Goal: Navigation & Orientation: Find specific page/section

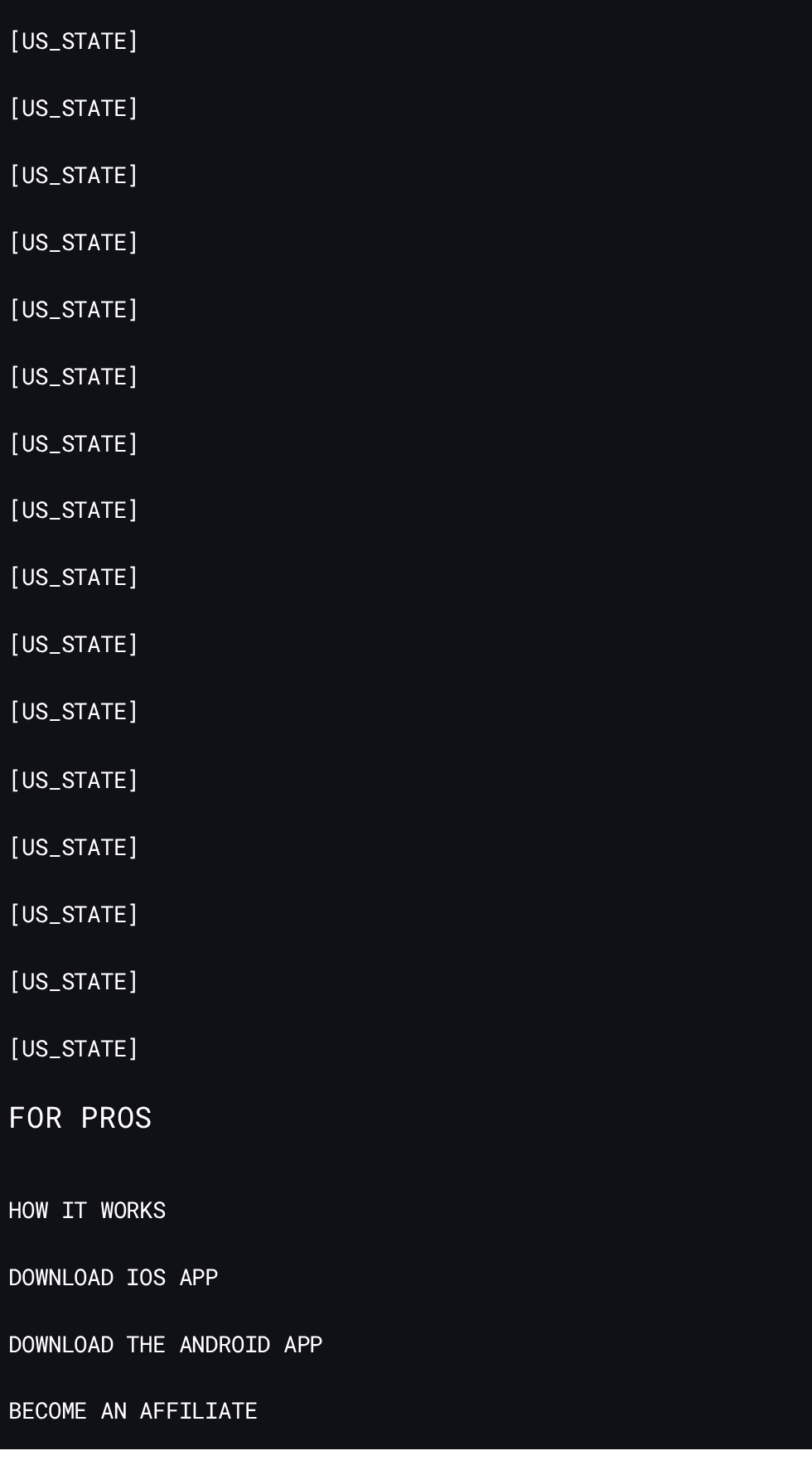
scroll to position [7273, 0]
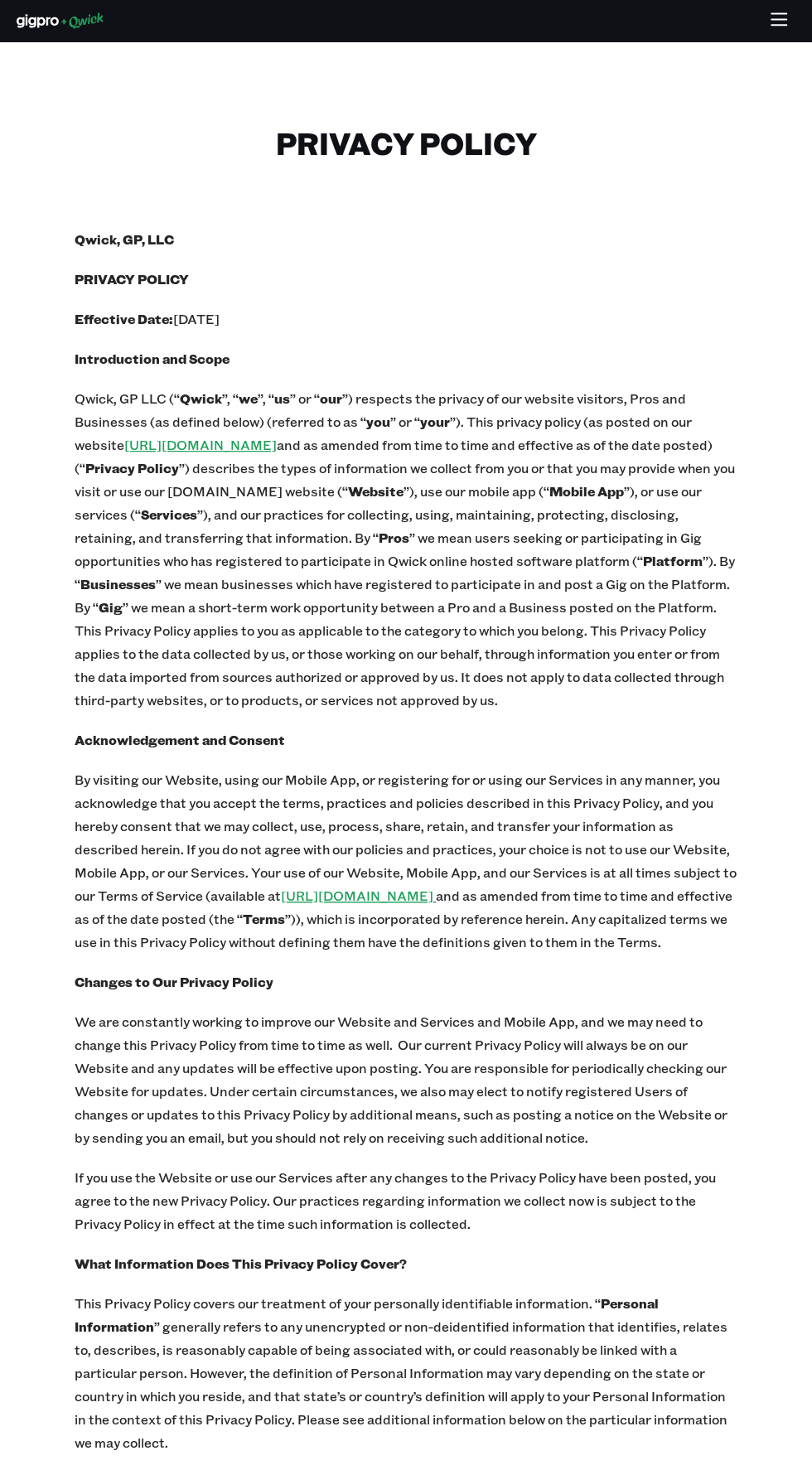
click at [664, 867] on p "By visiting our Website, using our Mobile App, or registering for or using our …" at bounding box center [406, 860] width 662 height 186
click at [588, 321] on p "Effective Date: April 2, 2024" at bounding box center [406, 318] width 662 height 23
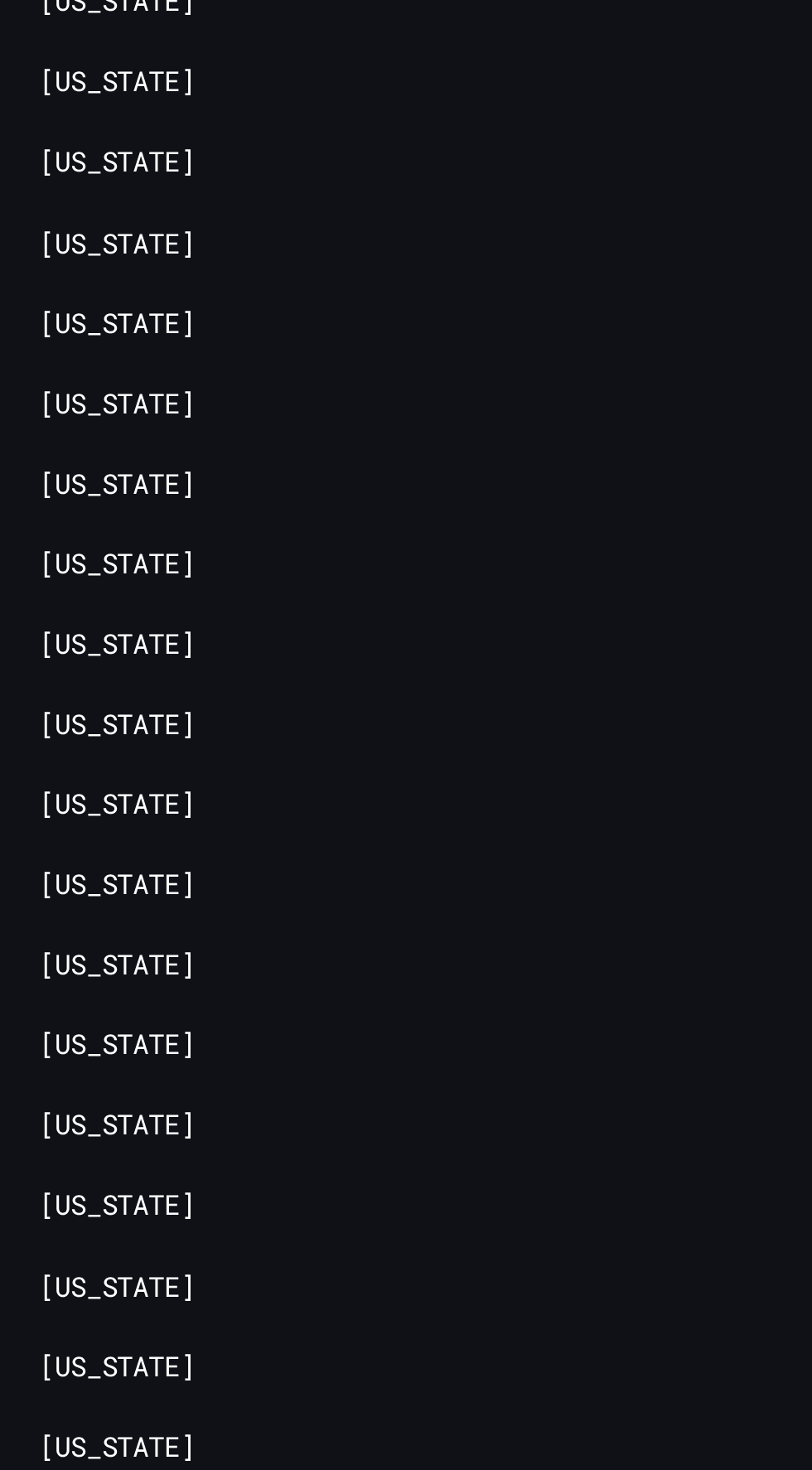
scroll to position [18496, 0]
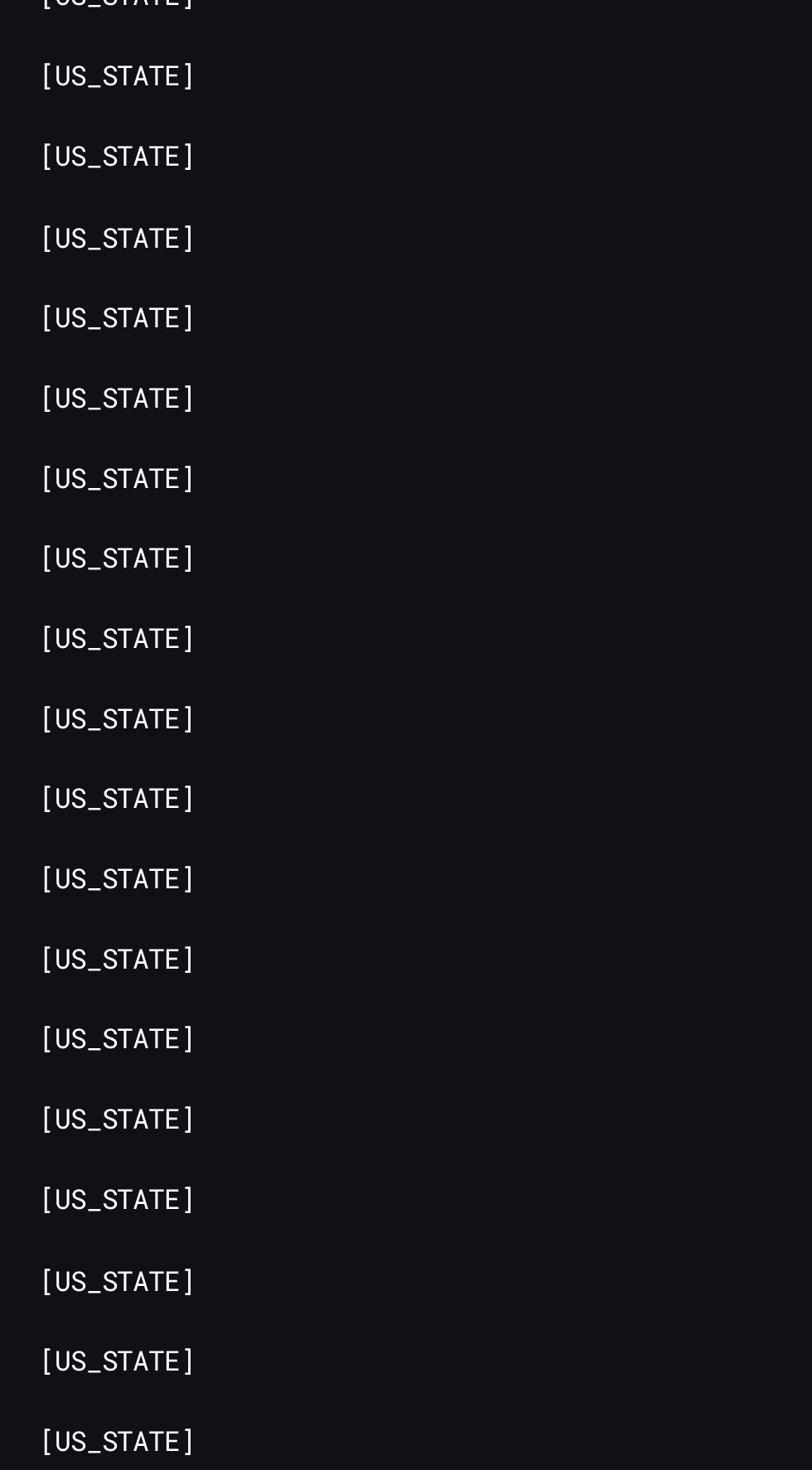
click at [79, 1413] on link "[US_STATE]" at bounding box center [49, 1421] width 66 height 16
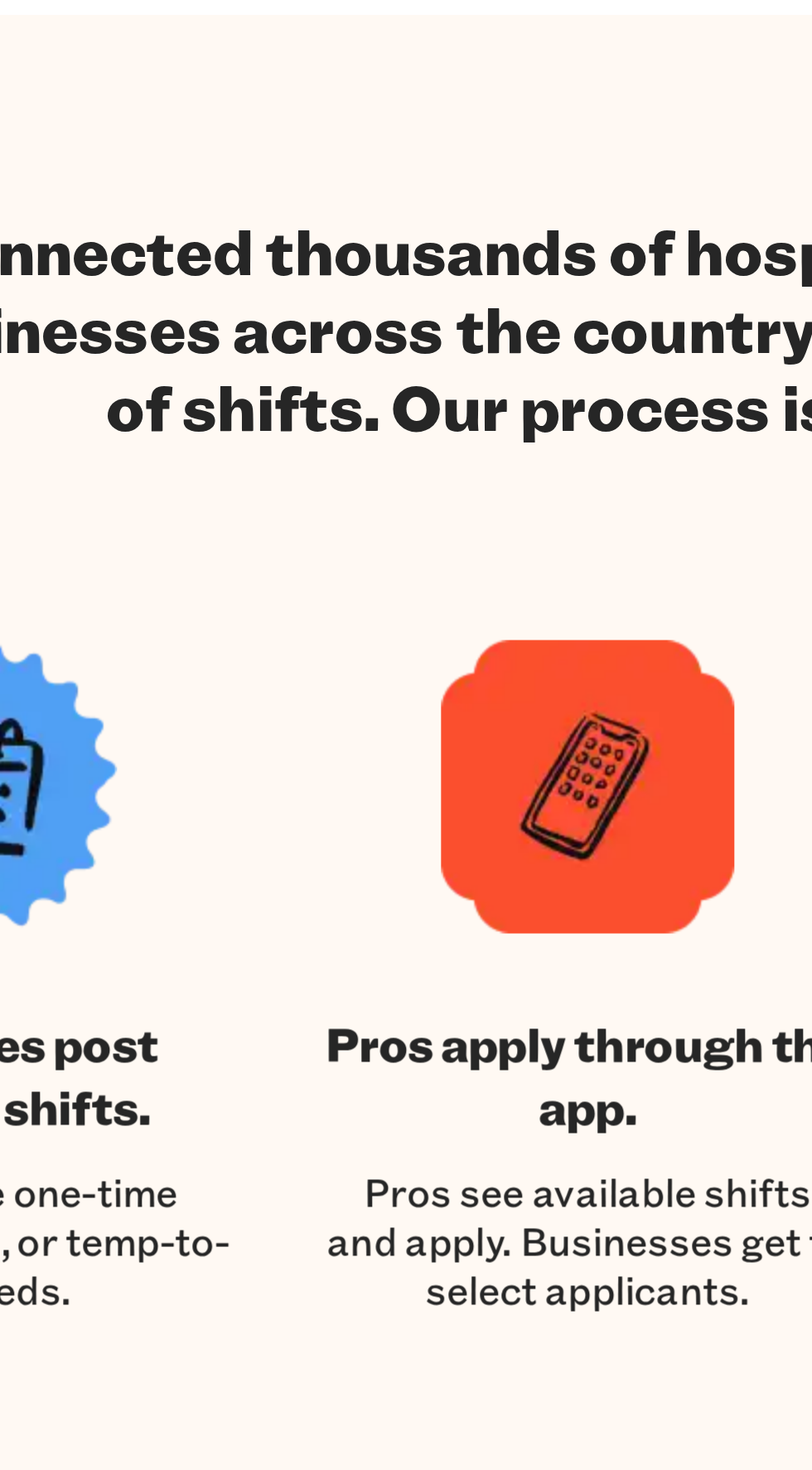
click at [217, 1297] on h3 "Businesses post available shifts." at bounding box center [144, 1301] width 222 height 53
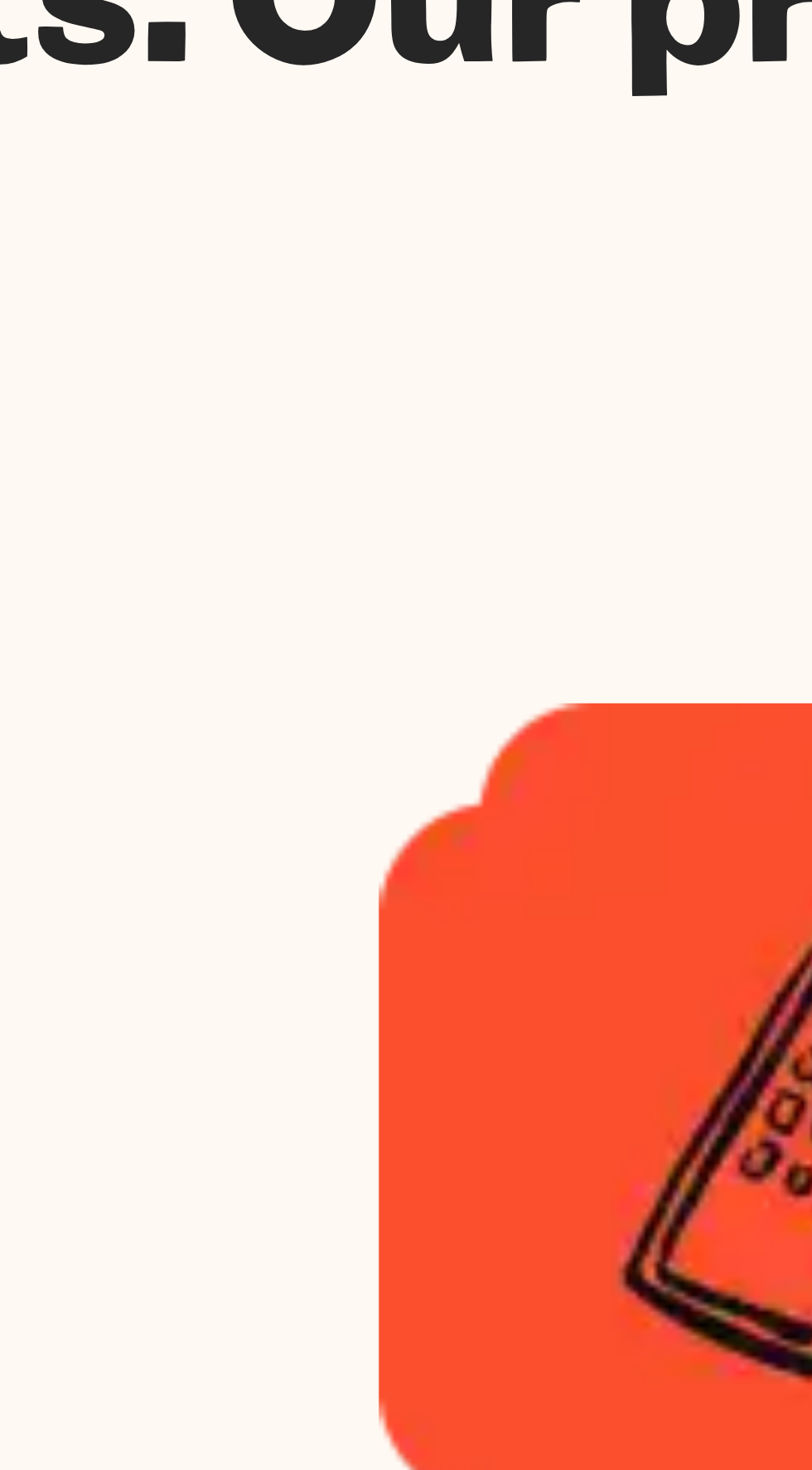
scroll to position [44, 0]
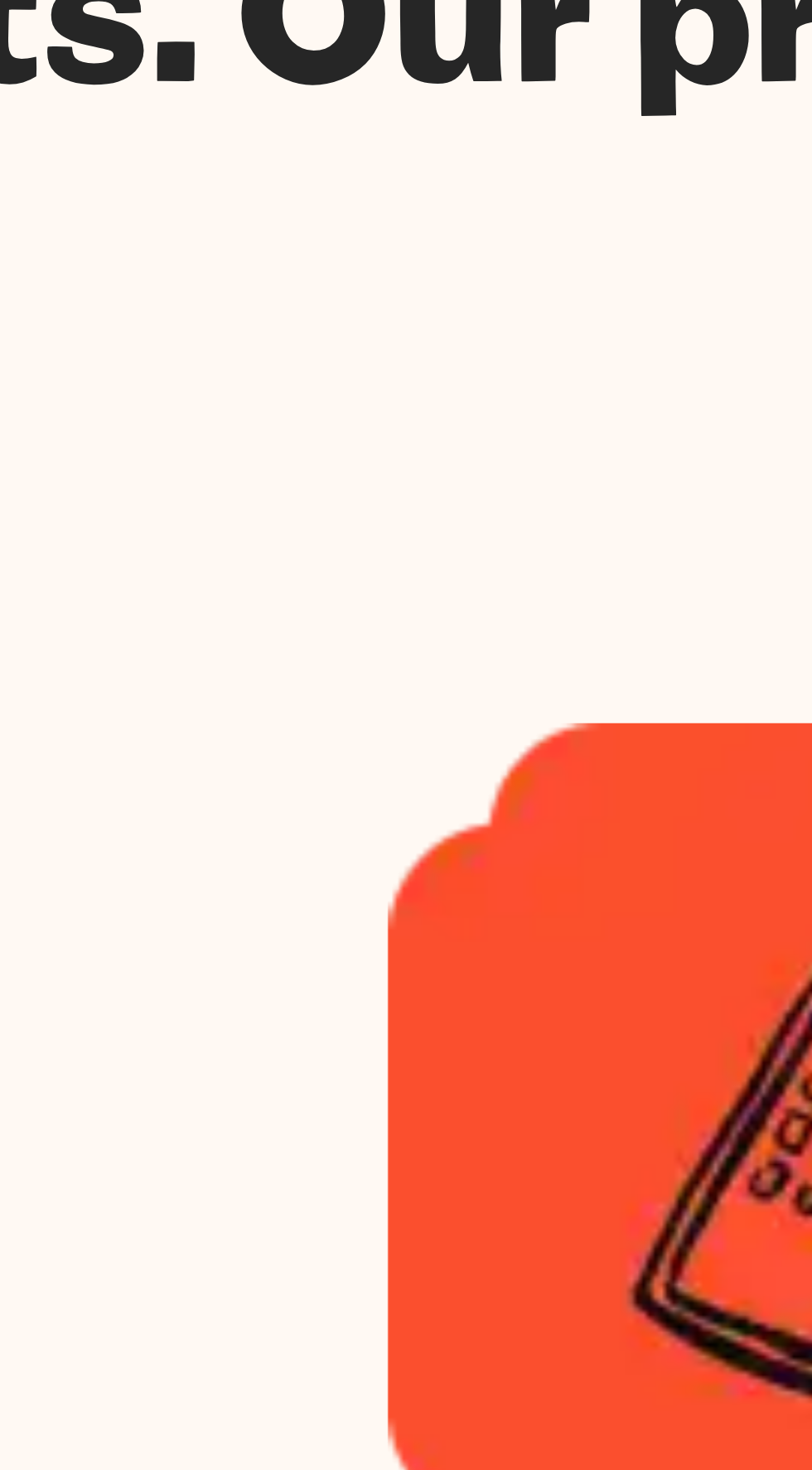
click at [292, 1023] on h2 "We’ve connected thousands of hospitality professionals with businesses across t…" at bounding box center [406, 983] width 746 height 99
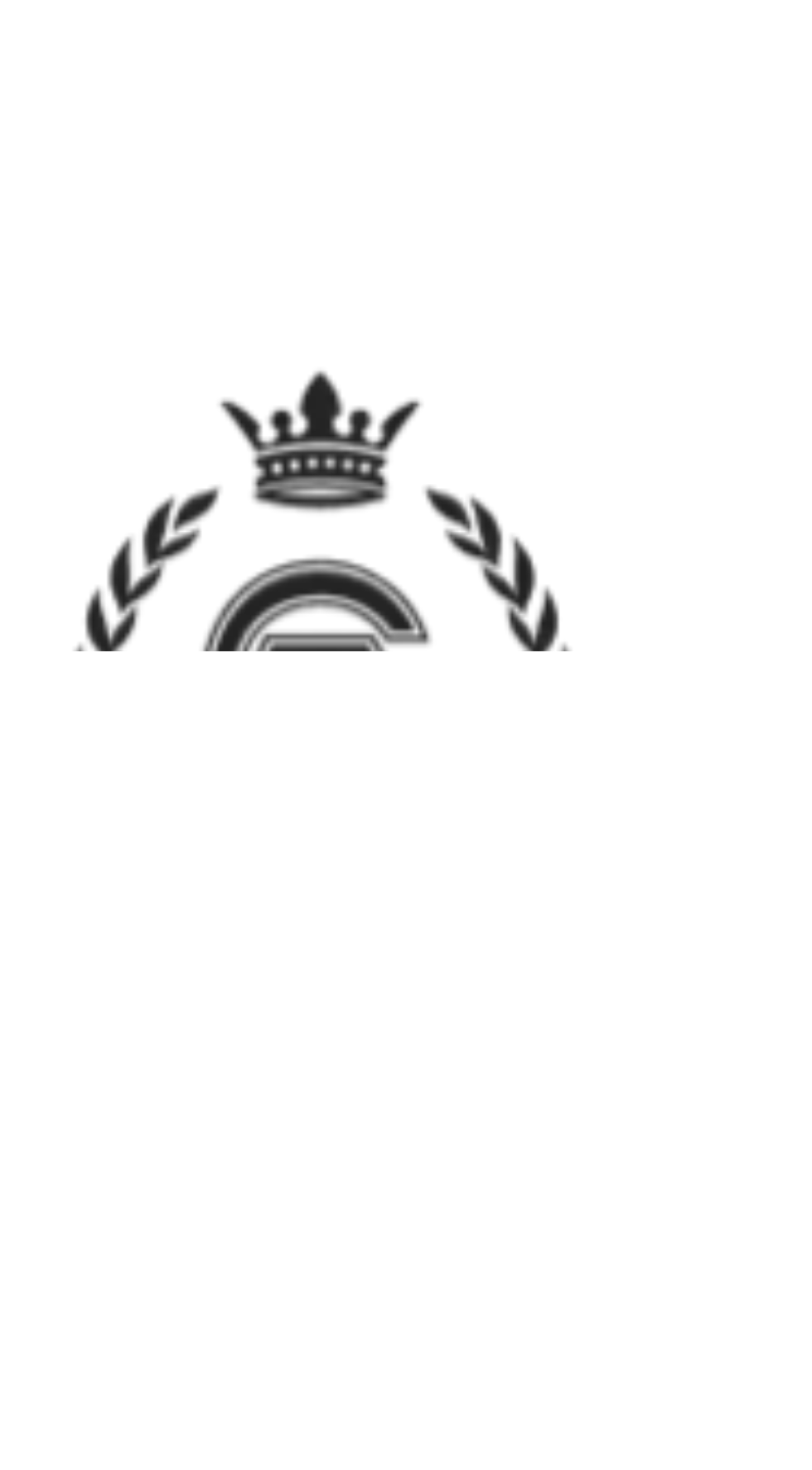
scroll to position [308, 0]
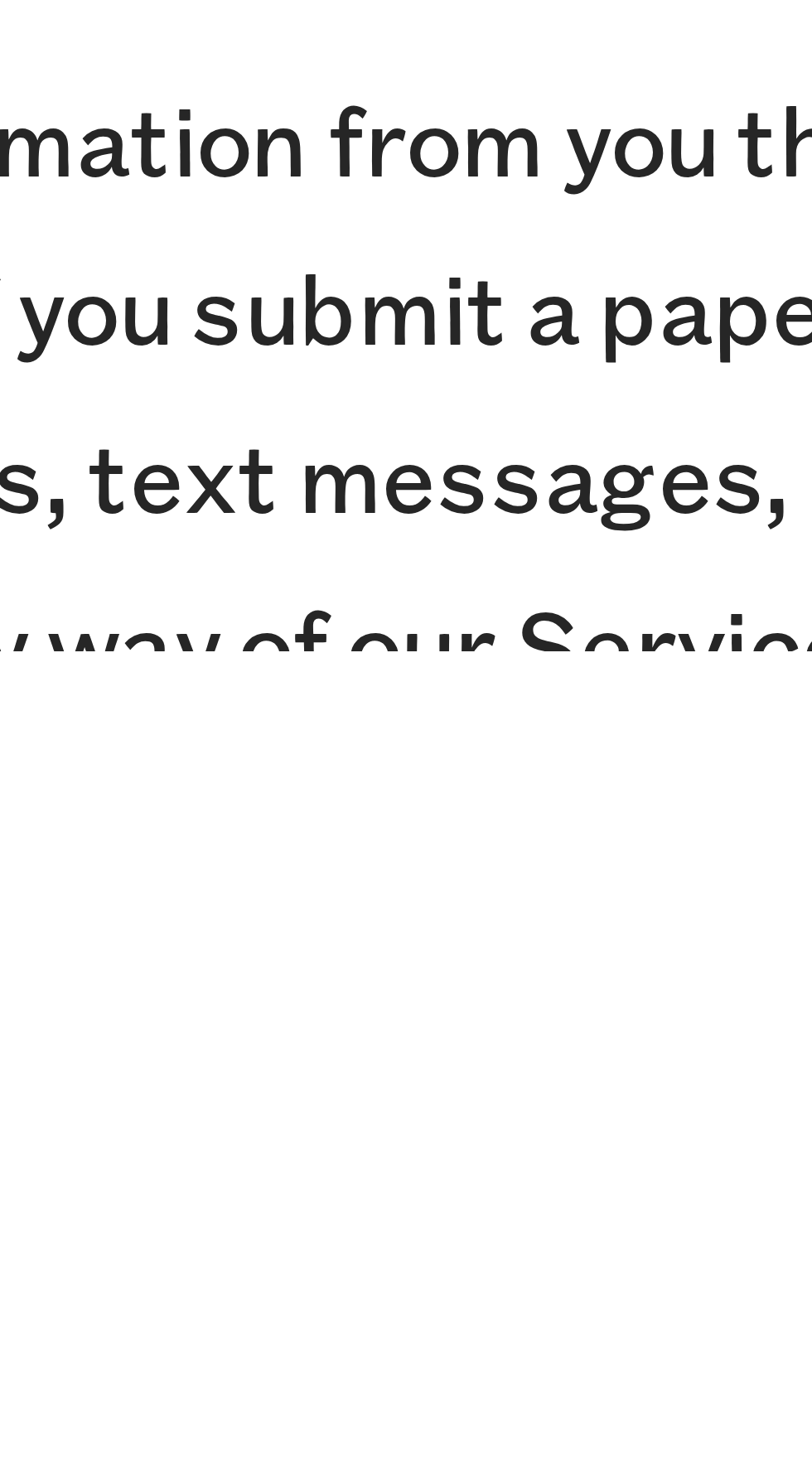
scroll to position [18496, 0]
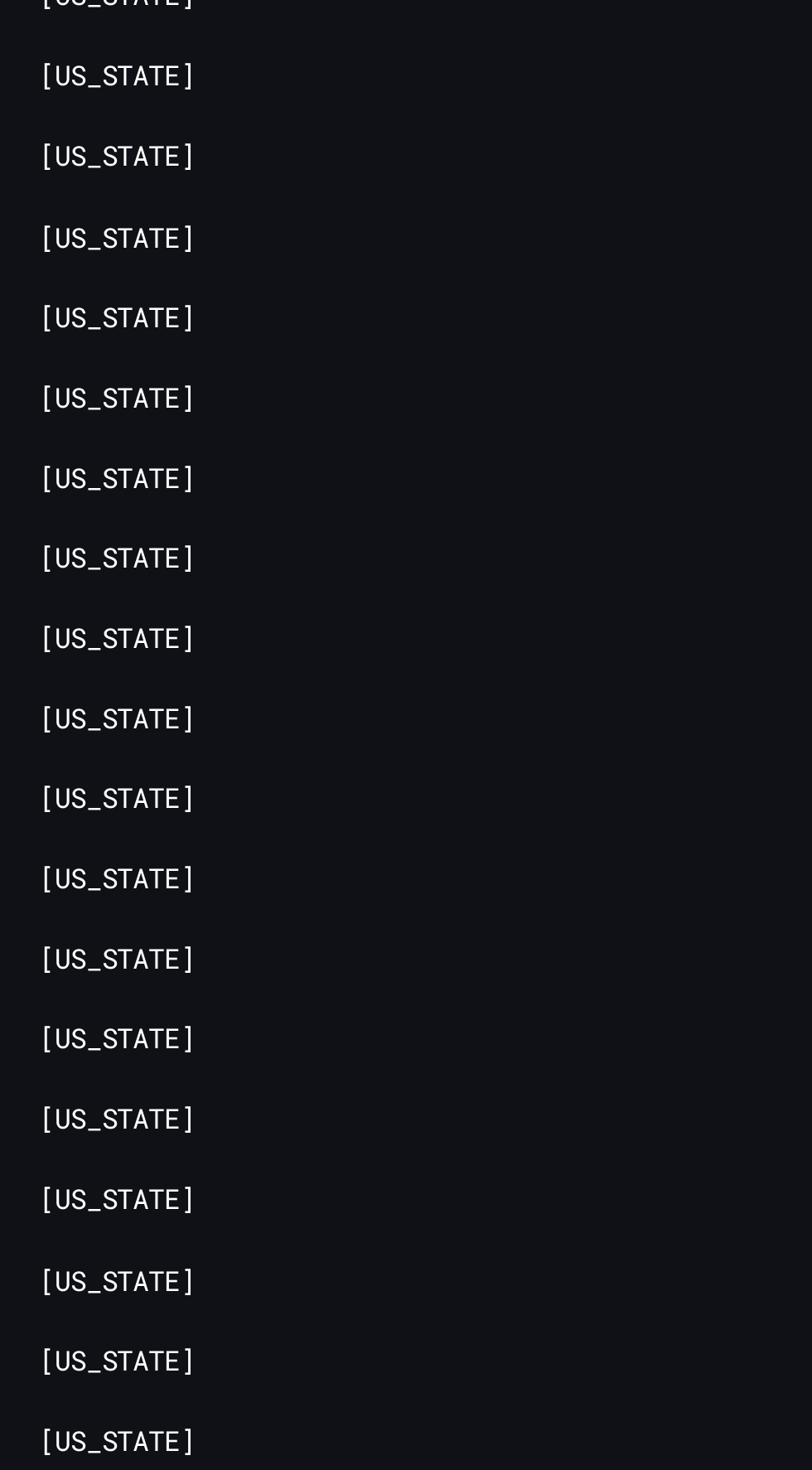
click at [187, 1413] on li "[US_STATE]" at bounding box center [118, 1423] width 203 height 21
